Goal: Task Accomplishment & Management: Use online tool/utility

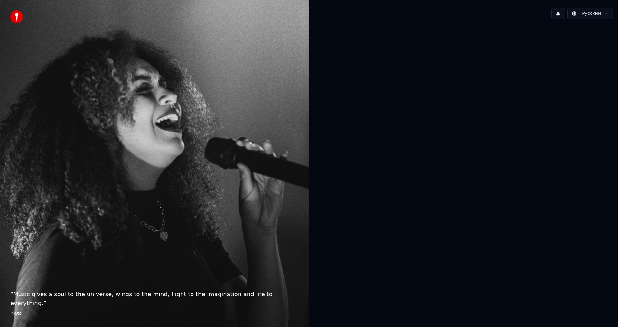
click at [559, 14] on button at bounding box center [558, 14] width 14 height 12
click at [197, 168] on div "“ Music gives a soul to the universe, wings to the mind, flight to the imaginat…" at bounding box center [154, 163] width 309 height 327
click at [198, 171] on div "“ Music gives a soul to the universe, wings to the mind, flight to the imaginat…" at bounding box center [154, 163] width 309 height 327
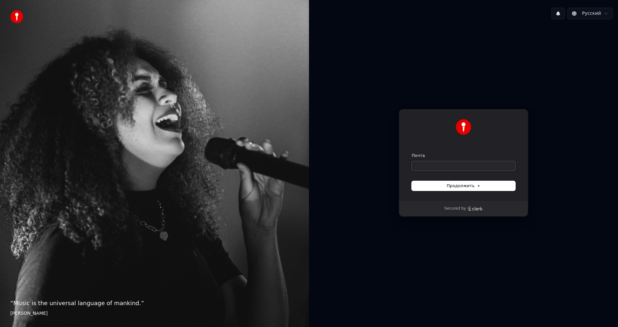
click at [449, 169] on input "Почта" at bounding box center [463, 166] width 104 height 10
click at [447, 165] on input "Почта" at bounding box center [463, 166] width 104 height 10
click at [462, 163] on input "Почта" at bounding box center [463, 166] width 104 height 10
paste input "**********"
click at [465, 185] on span "Продолжить" at bounding box center [464, 186] width 34 height 6
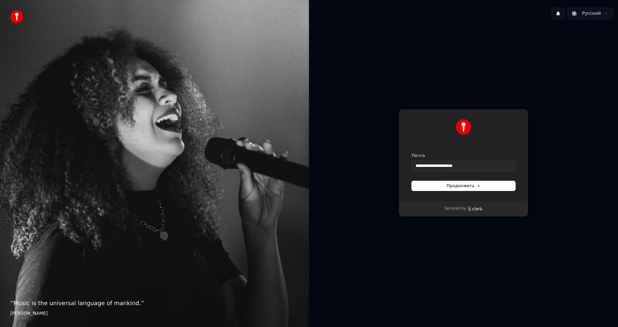
type input "**********"
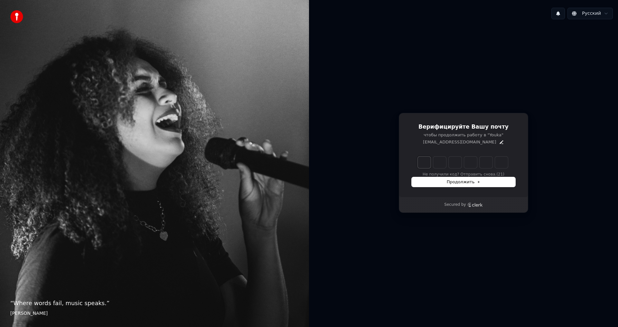
click at [426, 163] on input "Enter verification code. Digit 1" at bounding box center [424, 163] width 13 height 12
type input "******"
type input "*"
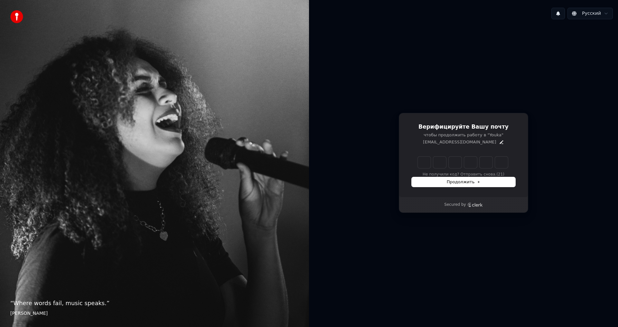
type input "*"
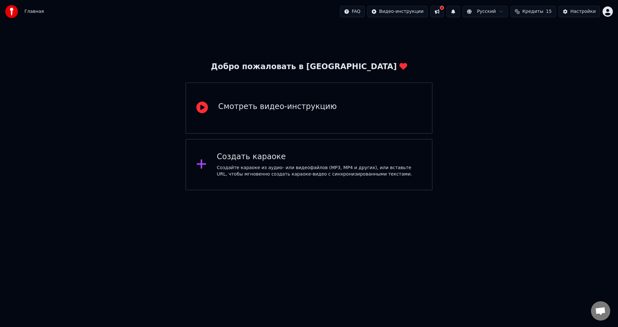
click at [349, 168] on div "Создайте караоке из аудио- или видеофайлов (MP3, MP4 и других), или вставьте UR…" at bounding box center [319, 171] width 205 height 13
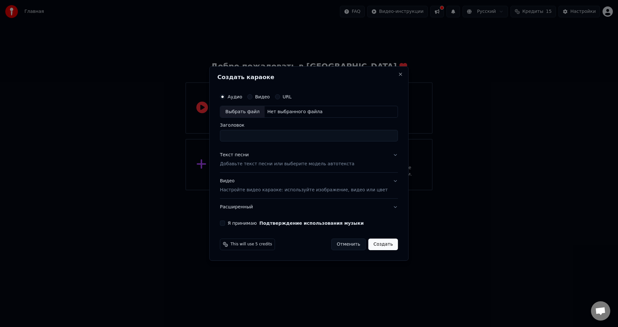
click at [286, 114] on div "Нет выбранного файла" at bounding box center [294, 112] width 60 height 6
type input "**********"
click at [386, 156] on button "Текст песни Добавьте текст песни или выберите модель автотекста" at bounding box center [309, 160] width 178 height 26
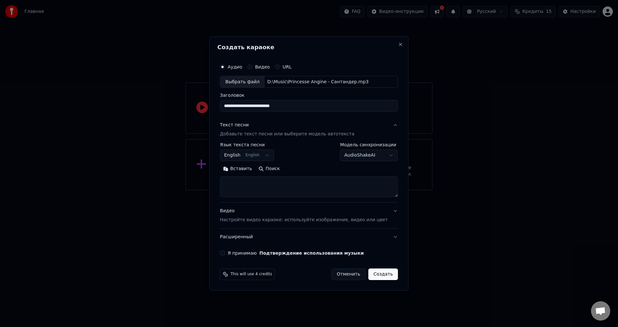
click at [272, 157] on button "English English" at bounding box center [247, 156] width 54 height 12
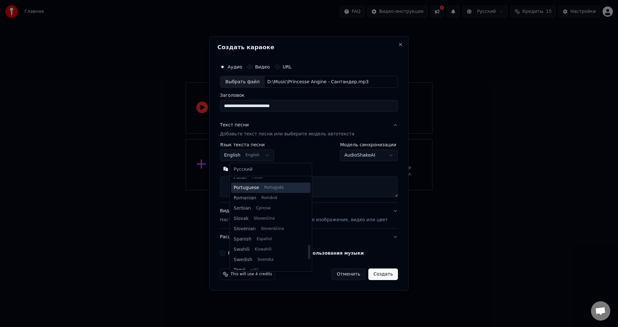
scroll to position [373, 0]
select select "**"
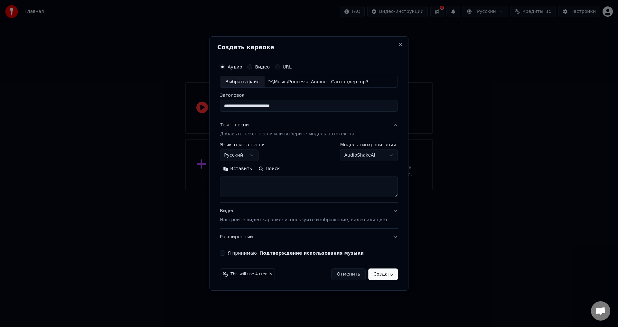
click at [352, 154] on body "**********" at bounding box center [309, 95] width 618 height 190
click at [360, 156] on body "**********" at bounding box center [309, 95] width 618 height 190
click at [387, 125] on button "Текст песни Добавьте текст песни или выберите модель автотекста" at bounding box center [309, 130] width 178 height 26
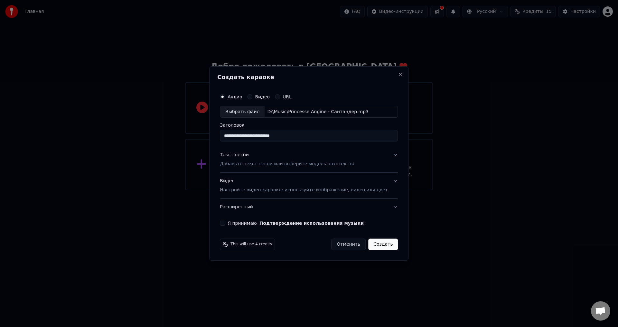
click at [367, 164] on button "Текст песни Добавьте текст песни или выберите модель автотекста" at bounding box center [309, 160] width 178 height 26
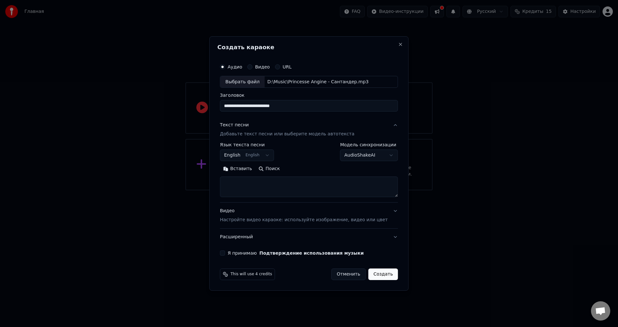
click at [240, 170] on button "Вставить" at bounding box center [237, 169] width 35 height 10
type textarea "**********"
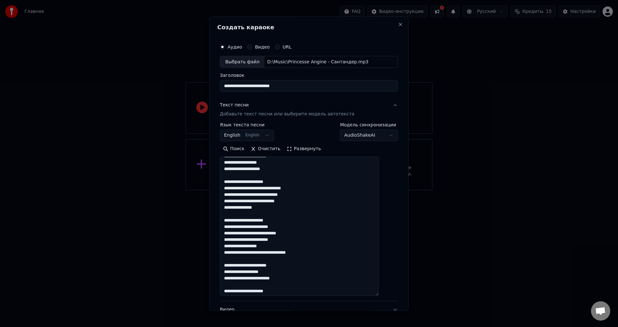
drag, startPoint x: 387, startPoint y: 194, endPoint x: 396, endPoint y: 312, distance: 117.7
click at [396, 190] on body "**********" at bounding box center [309, 95] width 618 height 190
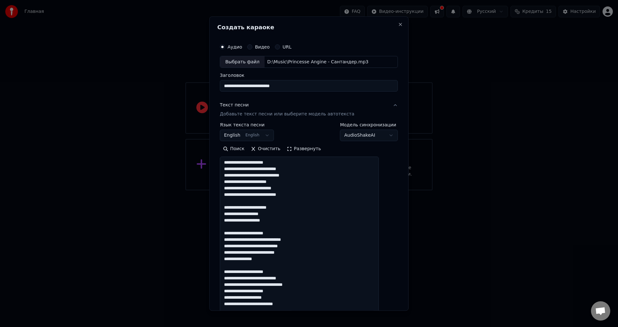
click at [269, 136] on body "**********" at bounding box center [309, 95] width 618 height 190
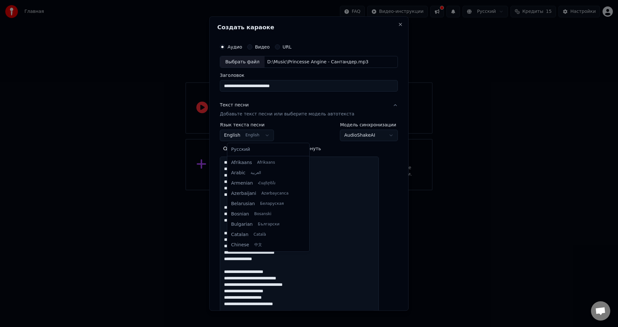
scroll to position [51, 0]
select select "**"
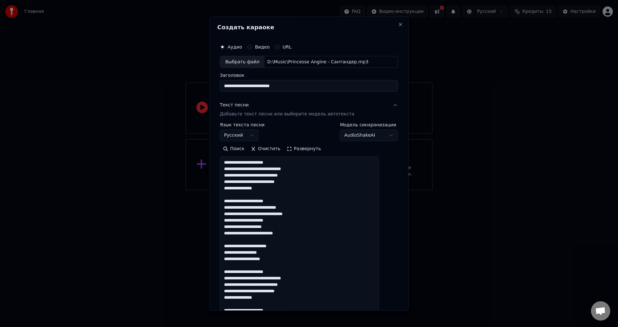
scroll to position [72, 0]
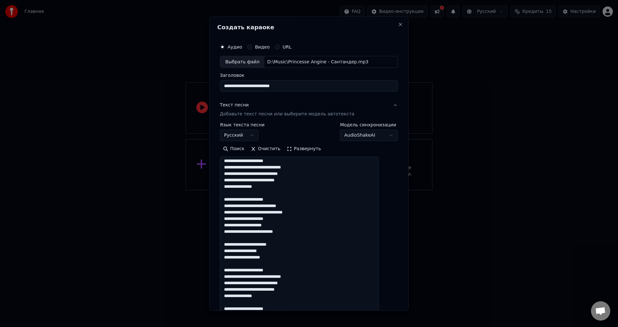
click at [279, 226] on textarea at bounding box center [299, 236] width 159 height 158
drag, startPoint x: 258, startPoint y: 181, endPoint x: 271, endPoint y: 181, distance: 13.2
click at [271, 181] on textarea at bounding box center [299, 236] width 159 height 158
click at [272, 181] on textarea at bounding box center [299, 236] width 159 height 158
drag, startPoint x: 291, startPoint y: 182, endPoint x: 254, endPoint y: 182, distance: 36.7
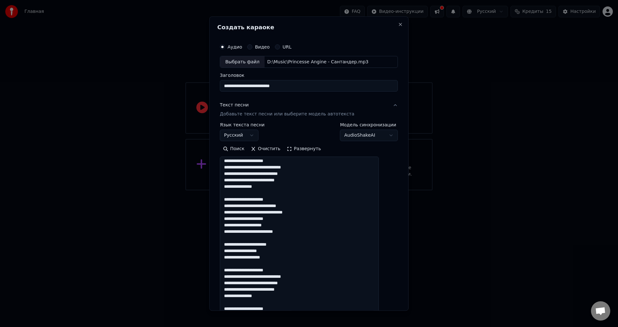
click at [254, 182] on textarea at bounding box center [299, 236] width 159 height 158
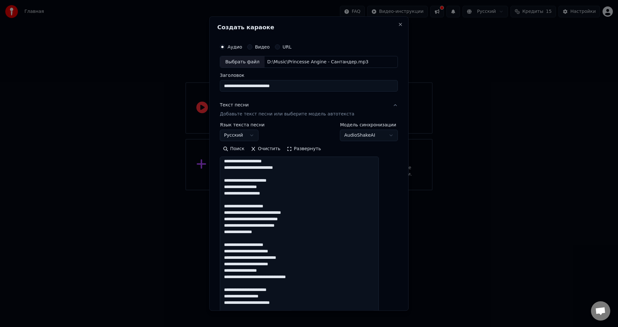
scroll to position [142, 0]
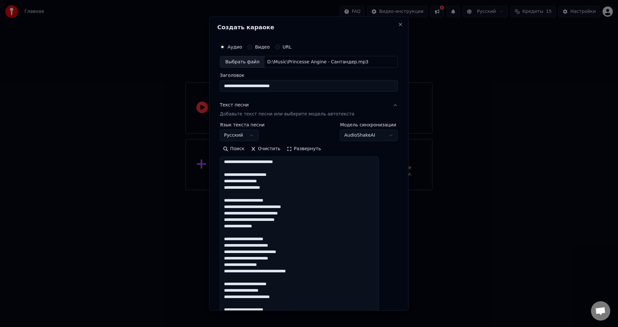
drag, startPoint x: 254, startPoint y: 221, endPoint x: 291, endPoint y: 221, distance: 36.4
click at [291, 221] on textarea at bounding box center [299, 236] width 159 height 158
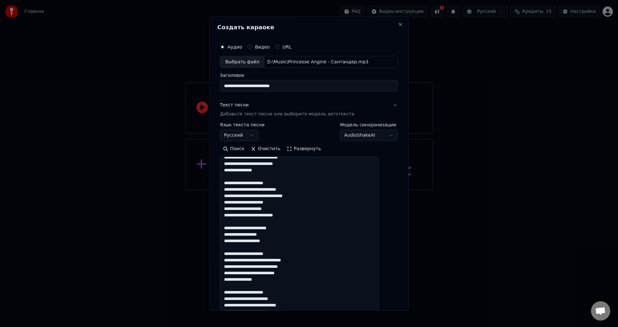
drag, startPoint x: 276, startPoint y: 164, endPoint x: 292, endPoint y: 160, distance: 16.1
click at [276, 164] on textarea at bounding box center [299, 236] width 159 height 158
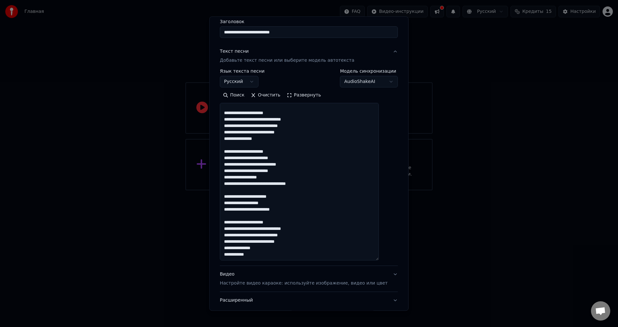
scroll to position [97, 0]
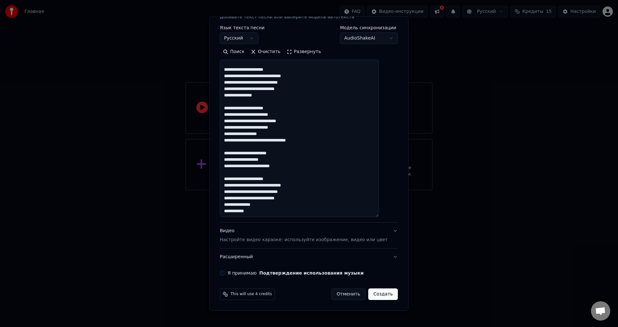
drag, startPoint x: 255, startPoint y: 199, endPoint x: 291, endPoint y: 199, distance: 35.1
click at [291, 199] on textarea at bounding box center [299, 139] width 159 height 158
click at [257, 212] on textarea at bounding box center [299, 139] width 159 height 158
drag, startPoint x: 266, startPoint y: 211, endPoint x: 228, endPoint y: 179, distance: 49.3
click at [228, 179] on textarea at bounding box center [299, 139] width 159 height 158
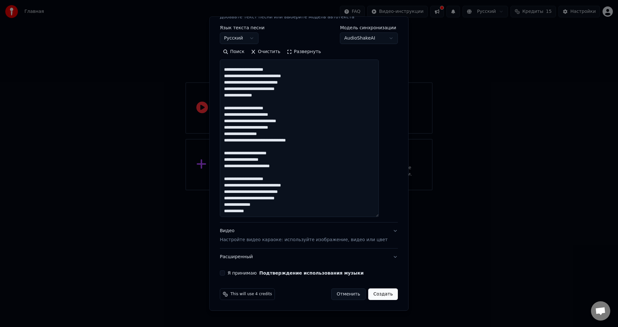
click at [274, 213] on textarea at bounding box center [299, 139] width 159 height 158
paste textarea "**********"
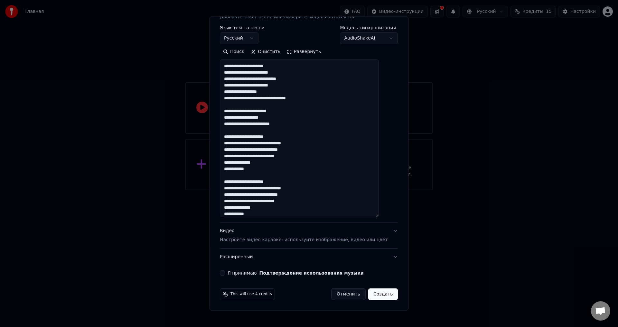
scroll to position [221, 0]
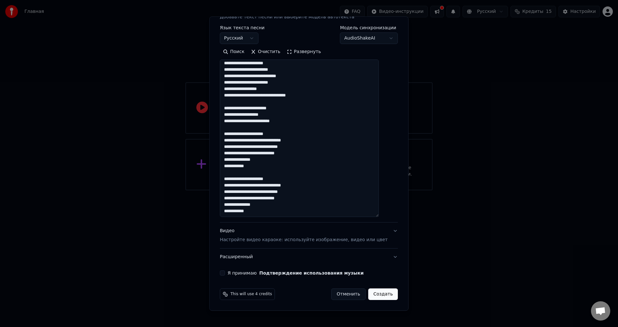
click at [258, 213] on textarea at bounding box center [299, 139] width 159 height 158
click at [259, 211] on textarea at bounding box center [299, 139] width 159 height 158
drag, startPoint x: 256, startPoint y: 212, endPoint x: 230, endPoint y: 212, distance: 26.1
click at [230, 212] on textarea at bounding box center [299, 139] width 159 height 158
click at [264, 214] on textarea at bounding box center [299, 139] width 159 height 158
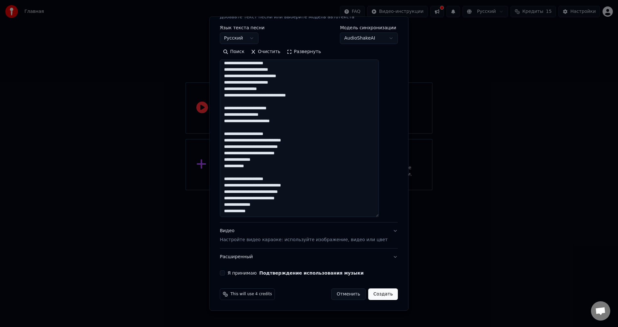
scroll to position [225, 0]
paste textarea "**********"
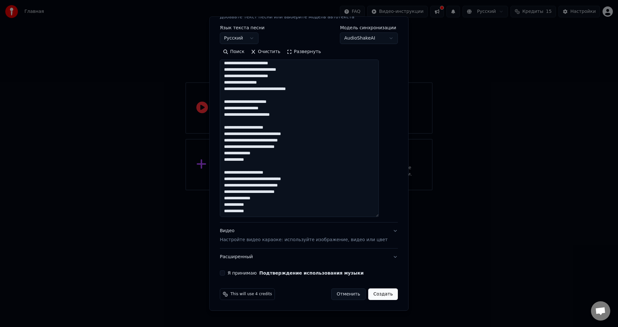
paste textarea "**********"
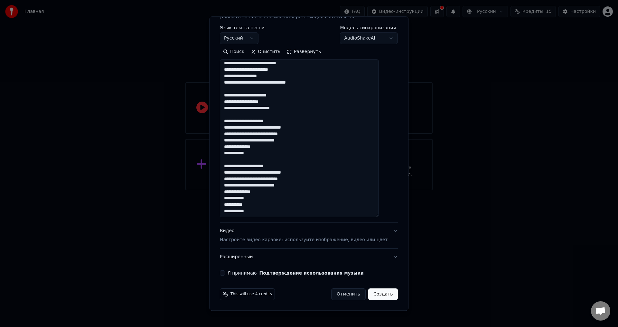
paste textarea "**********"
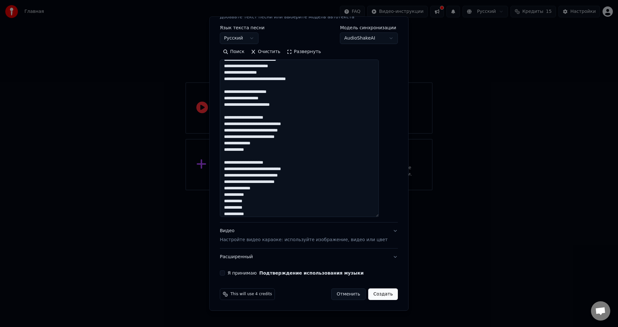
scroll to position [244, 0]
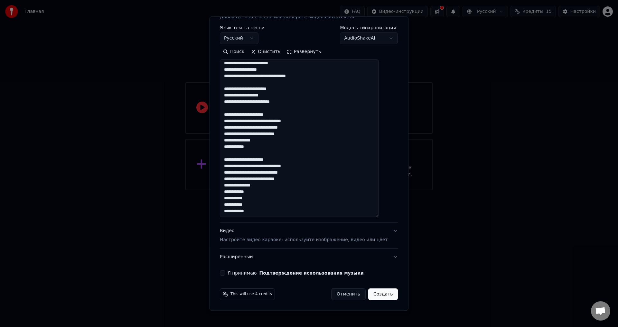
paste textarea "**********"
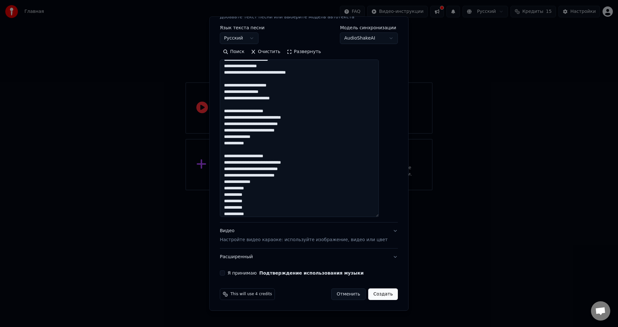
scroll to position [250, 0]
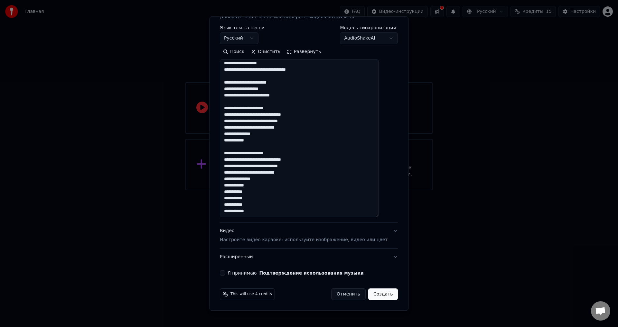
paste textarea "**********"
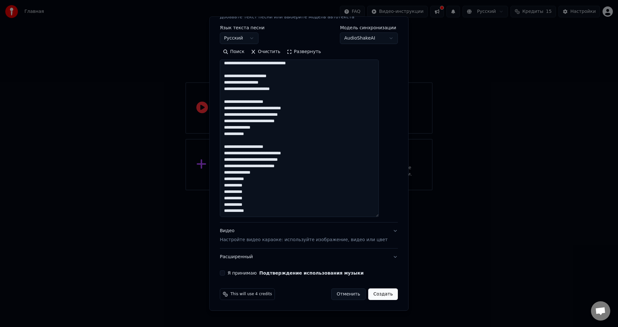
paste textarea "**********"
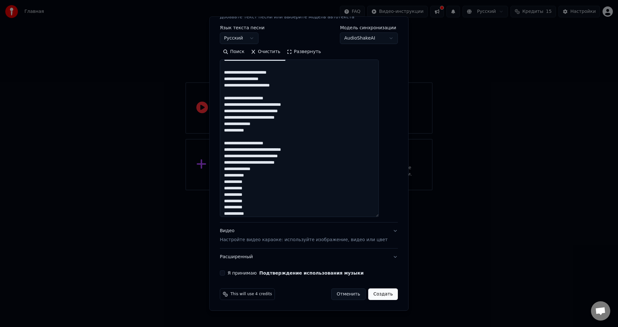
scroll to position [263, 0]
paste textarea "**********"
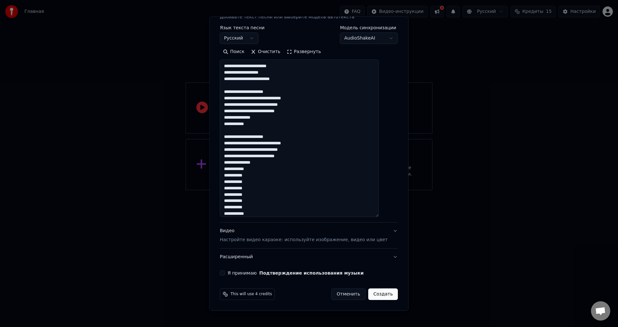
scroll to position [270, 0]
paste textarea "**********"
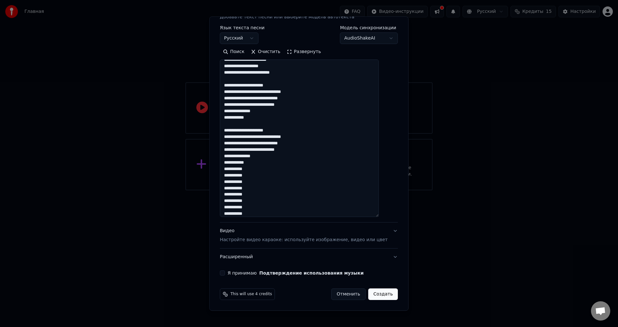
click at [257, 163] on textarea at bounding box center [299, 139] width 159 height 158
click at [264, 213] on textarea at bounding box center [299, 139] width 159 height 158
drag, startPoint x: 231, startPoint y: 162, endPoint x: 257, endPoint y: 155, distance: 27.3
click at [231, 162] on textarea at bounding box center [299, 139] width 159 height 158
drag, startPoint x: 257, startPoint y: 165, endPoint x: 264, endPoint y: 165, distance: 7.1
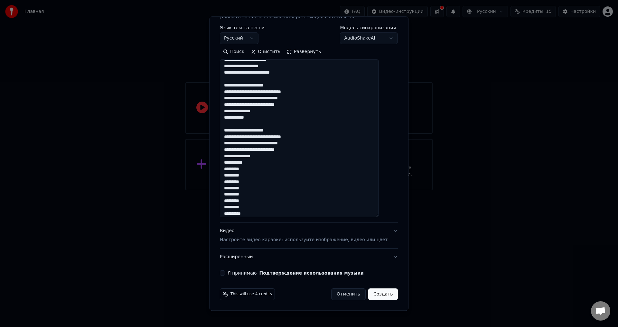
click at [257, 165] on textarea at bounding box center [299, 139] width 159 height 158
type textarea "**********"
click at [300, 232] on div "Видео Настройте видео караоке: используйте изображение, видео или цвет" at bounding box center [304, 235] width 168 height 15
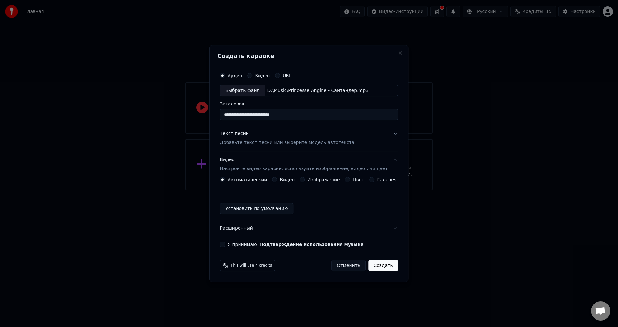
scroll to position [0, 0]
click at [388, 229] on button "Расширенный" at bounding box center [309, 228] width 178 height 17
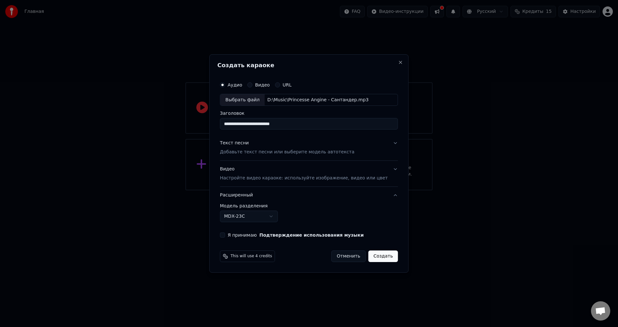
click at [277, 190] on body "**********" at bounding box center [309, 95] width 618 height 190
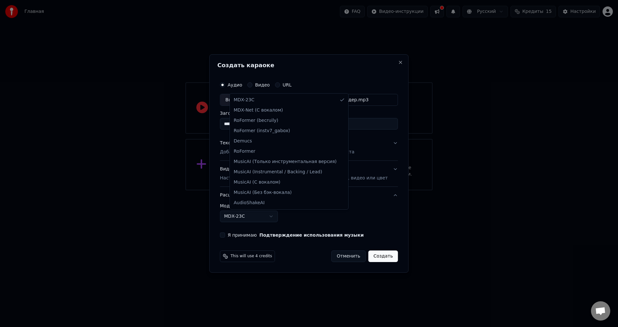
click at [281, 190] on body "**********" at bounding box center [309, 95] width 618 height 190
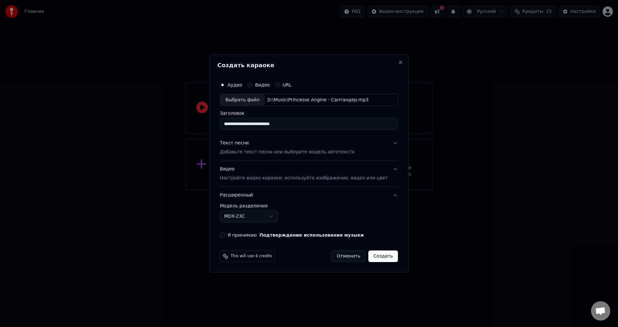
click at [384, 166] on button "Видео Настройте видео караоке: используйте изображение, видео или цвет" at bounding box center [309, 174] width 178 height 26
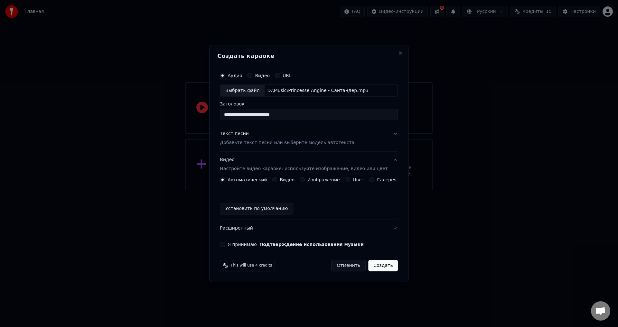
click at [329, 147] on button "Текст песни Добавьте текст песни или выберите модель автотекста" at bounding box center [309, 139] width 178 height 26
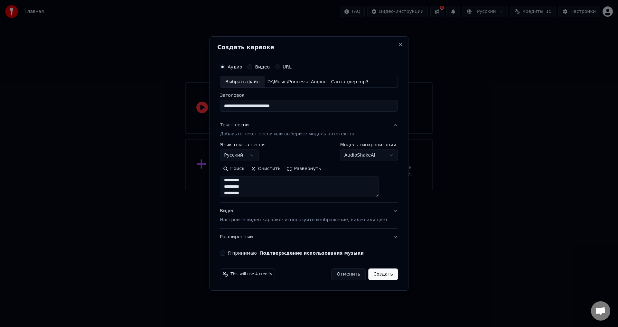
scroll to position [410, 0]
click at [250, 219] on p "Настройте видео караоке: используйте изображение, видео или цвет" at bounding box center [304, 220] width 168 height 6
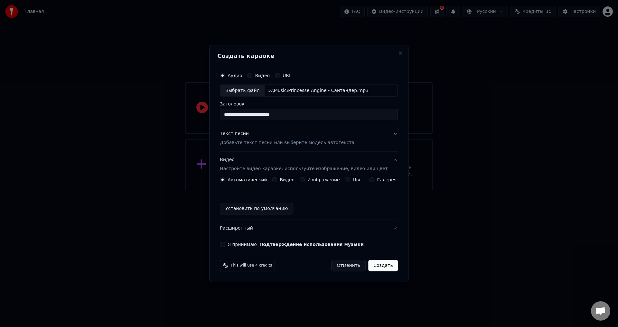
click at [379, 179] on label "Галерея" at bounding box center [387, 180] width 20 height 5
click at [374, 179] on button "Галерея" at bounding box center [371, 179] width 5 height 5
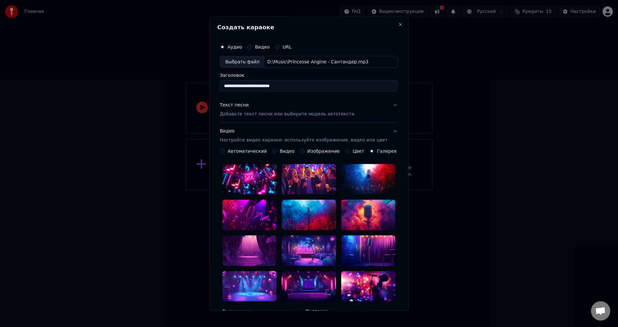
scroll to position [54, 0]
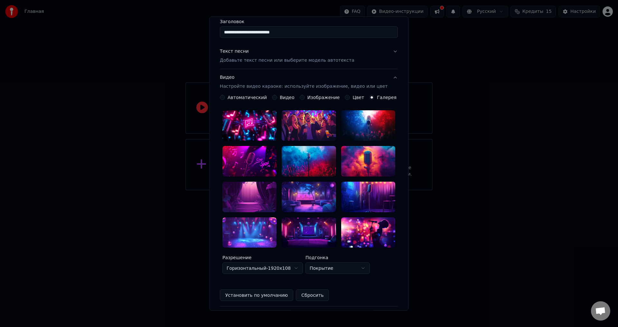
click at [307, 98] on label "Изображение" at bounding box center [323, 98] width 32 height 5
click at [305, 98] on button "Изображение" at bounding box center [302, 97] width 5 height 5
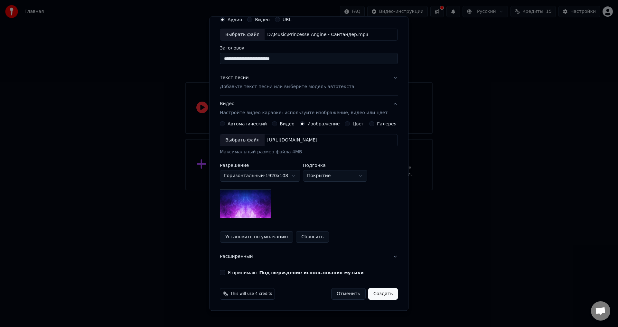
click at [292, 177] on body "**********" at bounding box center [309, 95] width 618 height 190
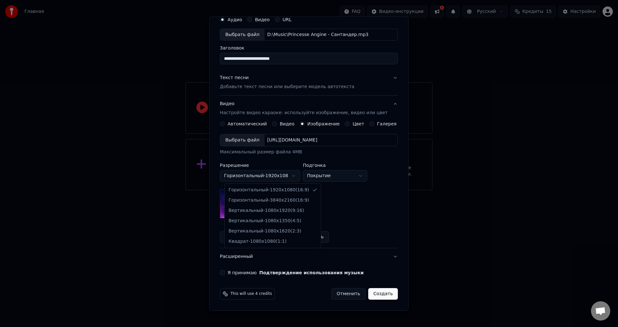
click at [292, 176] on body "**********" at bounding box center [309, 95] width 618 height 190
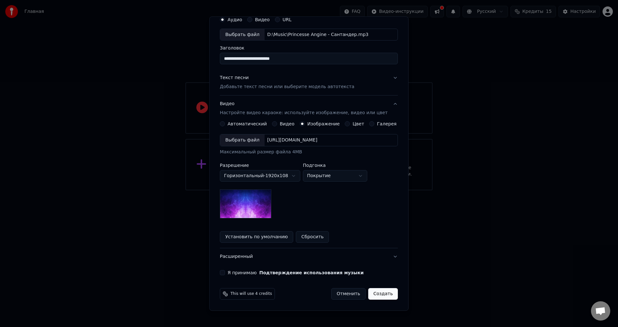
click at [322, 178] on body "**********" at bounding box center [309, 95] width 618 height 190
click at [334, 174] on body "**********" at bounding box center [309, 95] width 618 height 190
click at [259, 205] on img at bounding box center [245, 204] width 51 height 29
click at [261, 206] on img at bounding box center [245, 204] width 51 height 29
click at [253, 139] on div "Выбрать файл" at bounding box center [242, 141] width 44 height 12
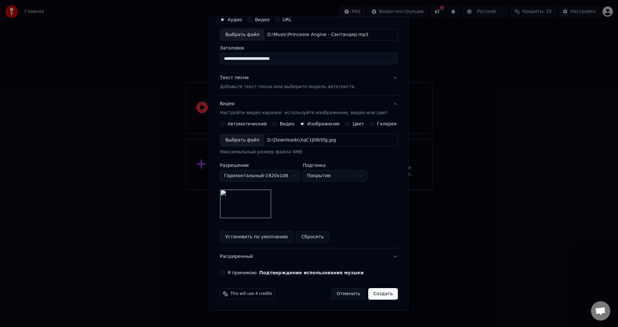
click at [385, 105] on button "Видео Настройте видео караоке: используйте изображение, видео или цвет" at bounding box center [309, 109] width 178 height 26
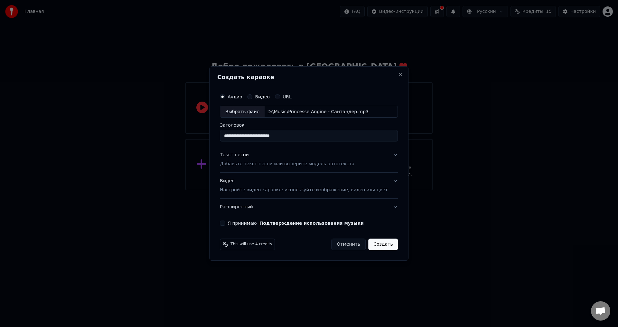
click at [377, 209] on button "Расширенный" at bounding box center [309, 207] width 178 height 17
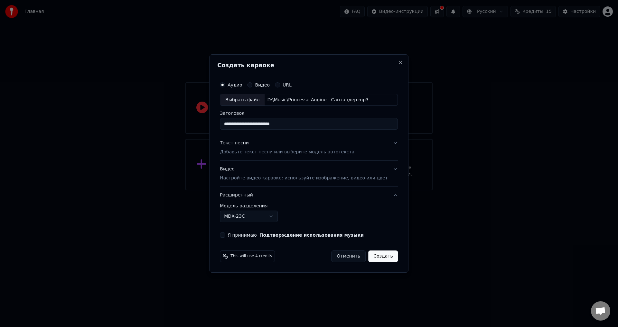
click at [384, 195] on button "Расширенный" at bounding box center [309, 195] width 178 height 17
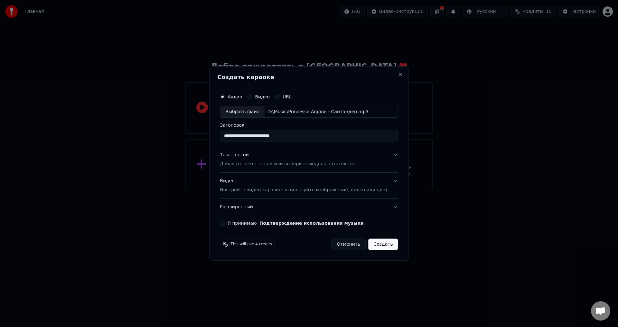
click at [385, 158] on button "Текст песни Добавьте текст песни или выберите модель автотекста" at bounding box center [309, 160] width 178 height 26
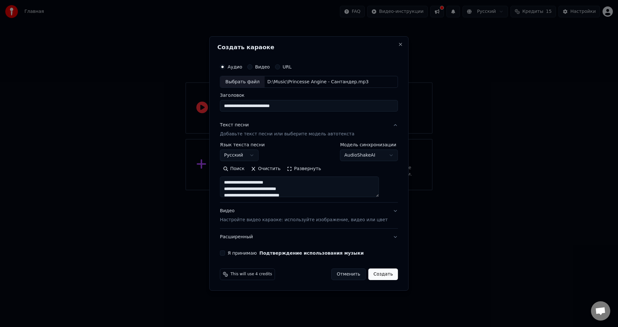
click at [386, 128] on button "Текст песни Добавьте текст песни или выберите модель автотекста" at bounding box center [309, 130] width 178 height 26
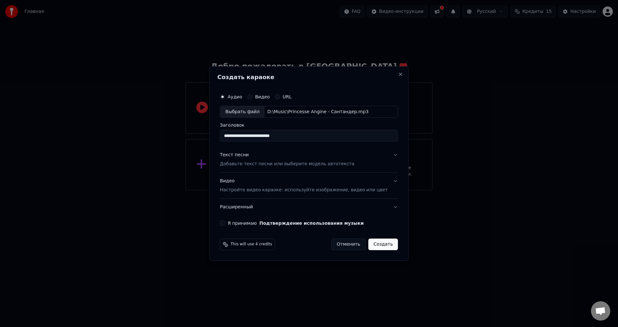
click at [378, 157] on button "Текст песни Добавьте текст песни или выберите модель автотекста" at bounding box center [309, 160] width 178 height 26
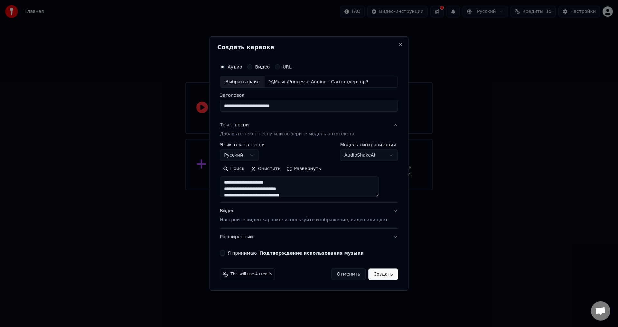
click at [383, 124] on button "Текст песни Добавьте текст песни или выберите модель автотекста" at bounding box center [309, 130] width 178 height 26
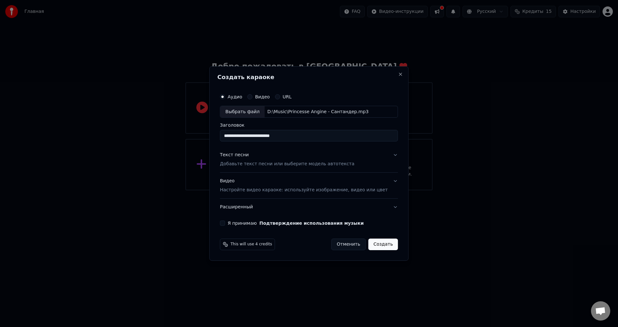
click at [389, 183] on div "**********" at bounding box center [308, 158] width 183 height 141
click at [387, 182] on button "Видео Настройте видео караоке: используйте изображение, видео или цвет" at bounding box center [309, 186] width 178 height 26
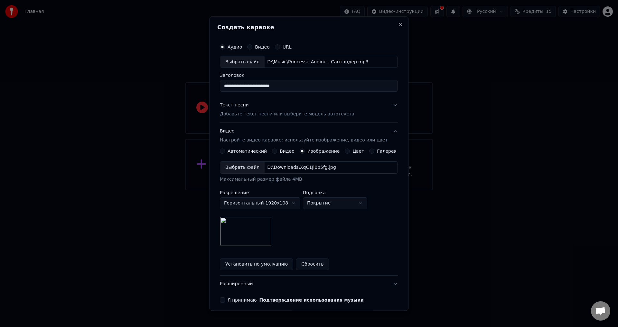
click at [385, 132] on button "Видео Настройте видео караоке: используйте изображение, видео или цвет" at bounding box center [309, 136] width 178 height 26
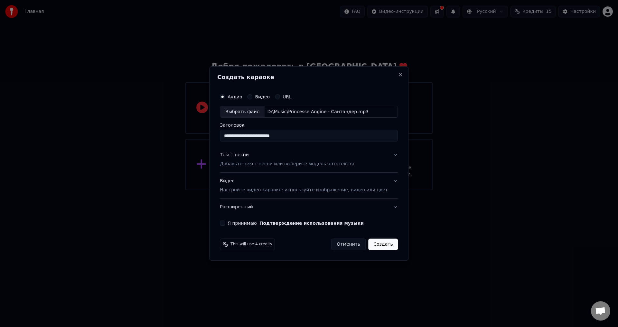
click at [236, 223] on div "Я принимаю Подтверждение использования музыки" at bounding box center [309, 223] width 178 height 5
click at [225, 222] on button "Я принимаю Подтверждение использования музыки" at bounding box center [222, 223] width 5 height 5
click at [376, 245] on button "Создать" at bounding box center [383, 245] width 30 height 12
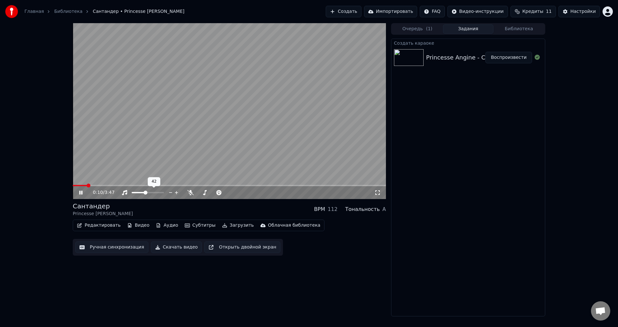
click at [145, 193] on span at bounding box center [139, 192] width 14 height 1
click at [92, 225] on button "Редактировать" at bounding box center [98, 225] width 49 height 9
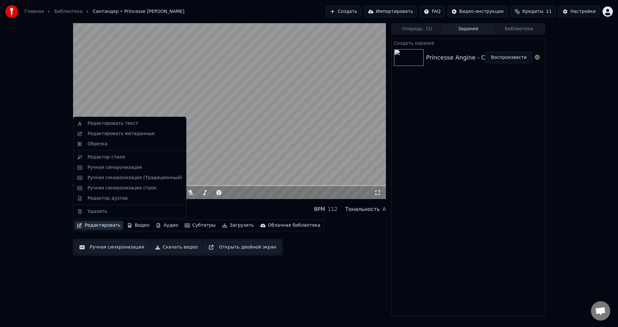
click at [432, 171] on div "Создать караоке Princesse Angine - Сантандер Воспроизвести" at bounding box center [468, 178] width 154 height 278
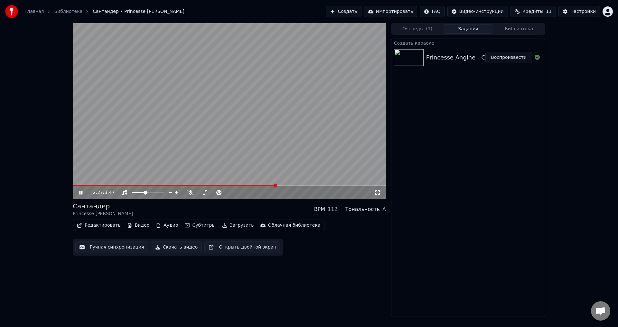
click at [256, 185] on span at bounding box center [174, 185] width 203 height 1
click at [238, 185] on span at bounding box center [165, 185] width 185 height 1
click at [78, 194] on icon at bounding box center [85, 192] width 15 height 5
click at [77, 192] on div "2:14 / 3:47" at bounding box center [229, 192] width 308 height 6
click at [77, 196] on div "2:14 / 3:47" at bounding box center [229, 192] width 308 height 6
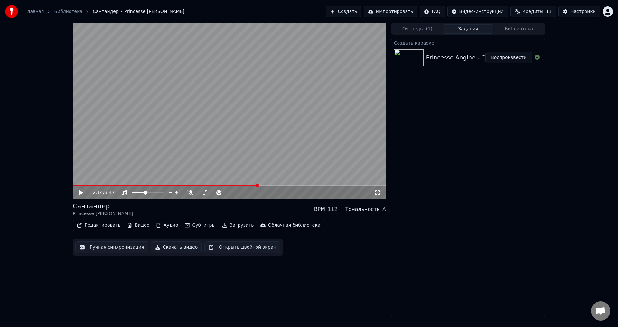
click at [81, 192] on icon at bounding box center [81, 192] width 4 height 5
click at [191, 194] on icon at bounding box center [190, 192] width 6 height 5
click at [203, 193] on span at bounding box center [201, 192] width 6 height 1
click at [333, 186] on span at bounding box center [211, 185] width 276 height 1
click at [199, 193] on span at bounding box center [201, 193] width 4 height 4
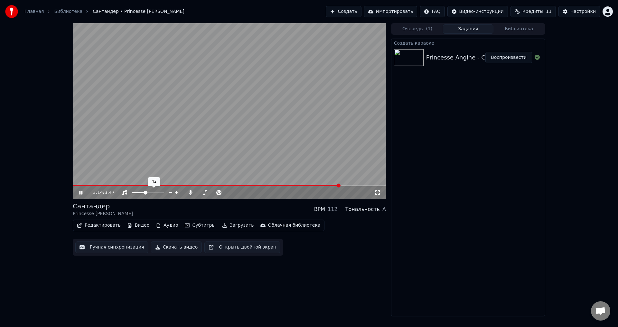
click at [106, 185] on span at bounding box center [206, 185] width 267 height 1
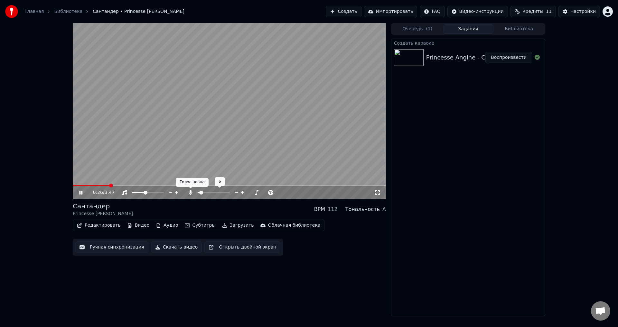
click at [190, 194] on icon at bounding box center [191, 192] width 4 height 5
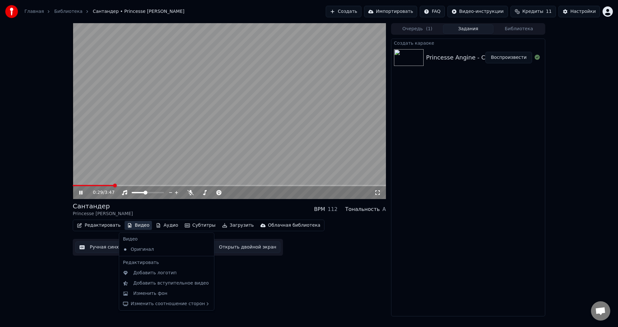
click at [136, 225] on button "Видео" at bounding box center [139, 225] width 28 height 9
click at [79, 196] on div "0:31 / 3:47" at bounding box center [229, 192] width 313 height 13
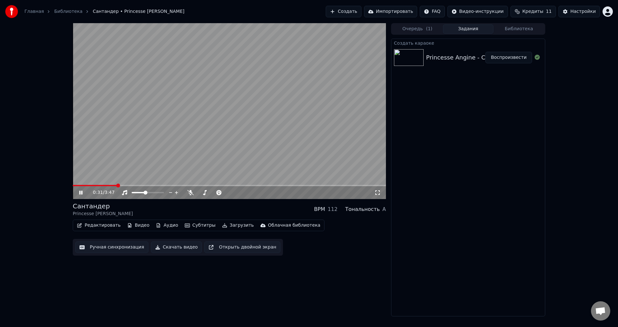
click at [81, 192] on icon at bounding box center [85, 192] width 15 height 5
click at [159, 225] on button "Аудио" at bounding box center [166, 225] width 27 height 9
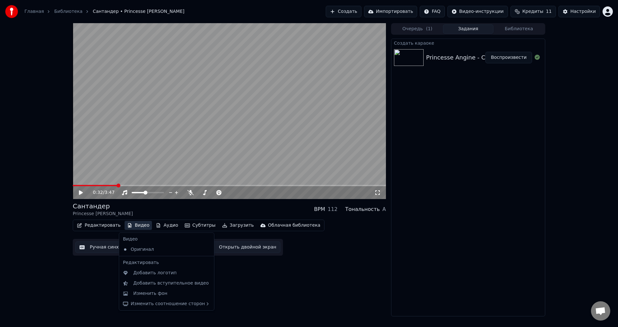
click at [139, 224] on button "Видео" at bounding box center [139, 225] width 28 height 9
click at [138, 225] on button "Видео" at bounding box center [139, 225] width 28 height 9
click at [153, 295] on div "Изменить фон" at bounding box center [150, 294] width 34 height 6
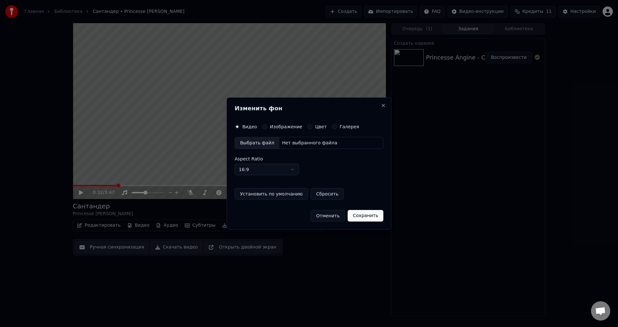
click at [330, 214] on button "Отменить" at bounding box center [327, 216] width 34 height 12
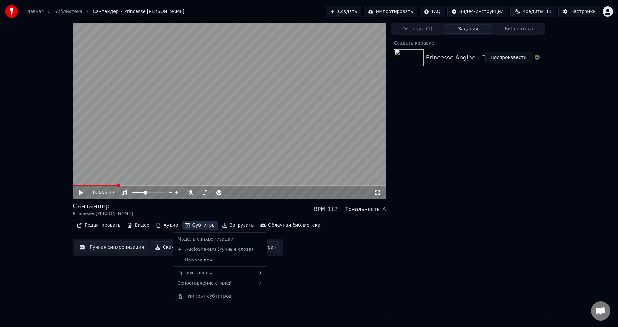
click at [198, 228] on button "Субтитры" at bounding box center [200, 225] width 36 height 9
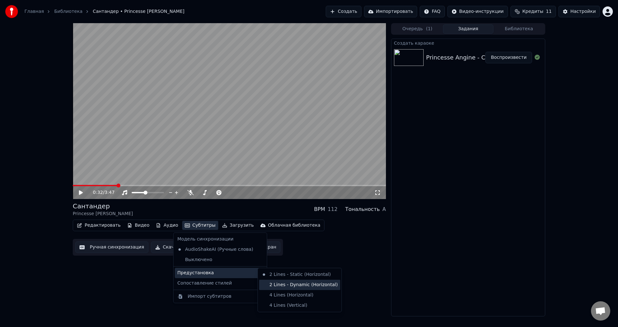
click at [296, 288] on div "2 Lines - Dynamic (Horizontal)" at bounding box center [299, 285] width 81 height 10
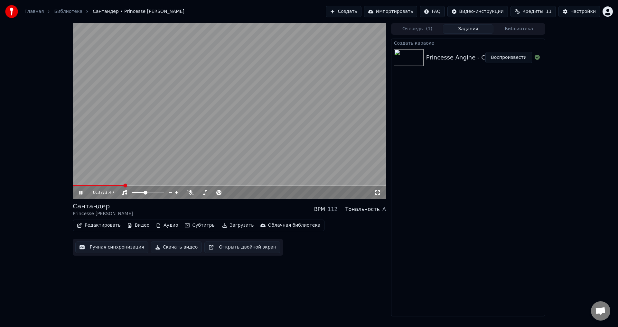
click at [199, 226] on button "Субтитры" at bounding box center [200, 225] width 36 height 9
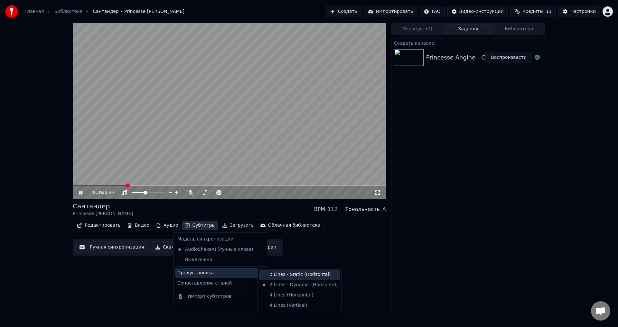
click at [276, 276] on div "2 Lines - Static (Horizontal)" at bounding box center [299, 275] width 81 height 10
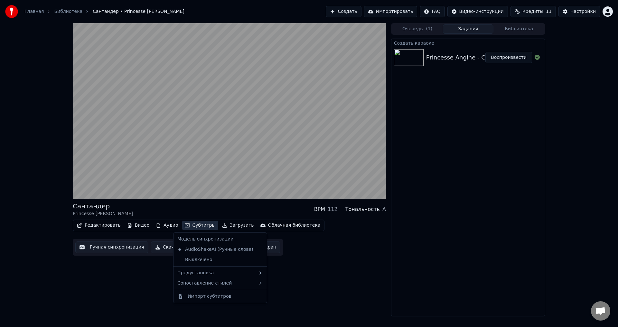
click at [200, 223] on button "Субтитры" at bounding box center [200, 225] width 36 height 9
click at [287, 307] on div "Сантандер Princesse Angine BPM 112 Тональность A Редактировать Видео Аудио Субт…" at bounding box center [229, 169] width 313 height 293
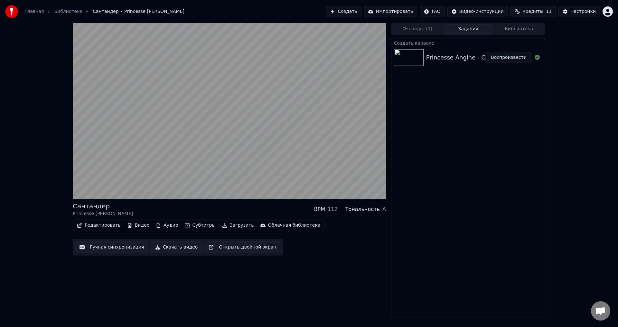
click at [223, 225] on button "Загрузить" at bounding box center [237, 225] width 37 height 9
click at [191, 271] on div "Сантандер Princesse Angine BPM 112 Тональность A Редактировать Видео Аудио Субт…" at bounding box center [229, 169] width 313 height 293
click at [178, 247] on button "Скачать видео" at bounding box center [176, 248] width 51 height 12
click at [191, 222] on button "Субтитры" at bounding box center [200, 225] width 36 height 9
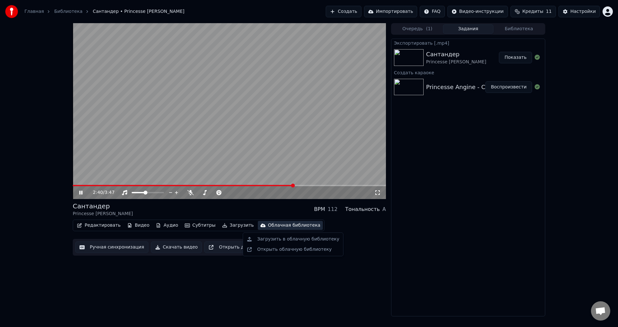
click at [82, 194] on icon at bounding box center [80, 193] width 3 height 4
click at [512, 59] on button "Показать" at bounding box center [515, 58] width 33 height 12
click at [450, 161] on div "Экспортировать [.mp4] Сантандер Princesse [PERSON_NAME] Показать Создать караок…" at bounding box center [468, 178] width 154 height 278
click at [542, 12] on span "Кредиты" at bounding box center [532, 11] width 21 height 6
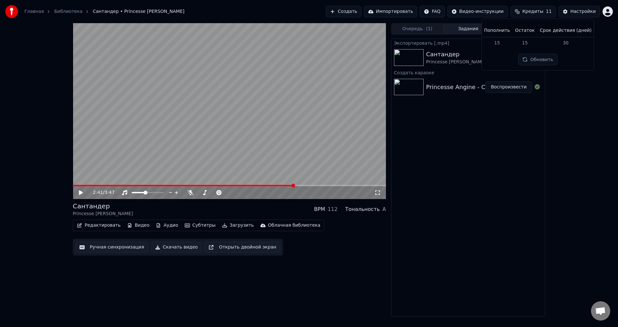
click at [534, 9] on span "Кредиты" at bounding box center [532, 11] width 21 height 6
